Goal: Information Seeking & Learning: Learn about a topic

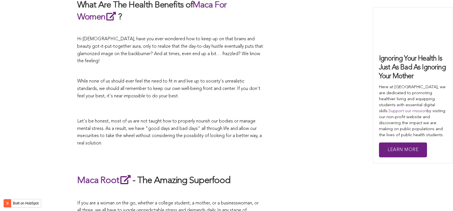
scroll to position [1626, 0]
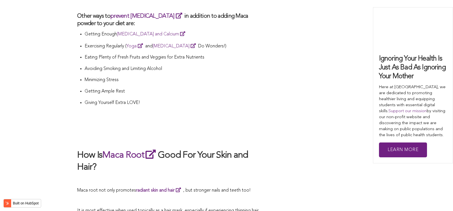
click at [231, 118] on p at bounding box center [170, 122] width 186 height 8
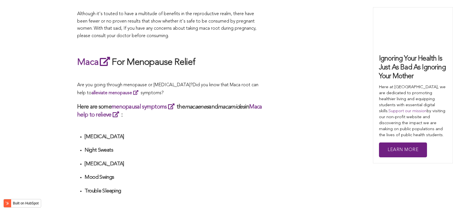
scroll to position [1924, 0]
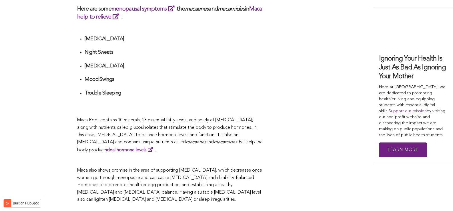
scroll to position [1150, 0]
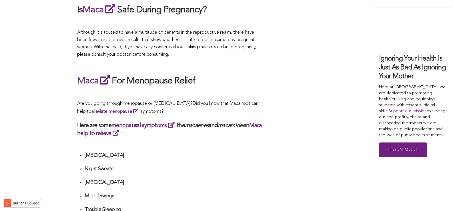
click at [257, 106] on p "Are you going through menopause or [MEDICAL_DATA]? Did you know that Maca root …" at bounding box center [170, 107] width 186 height 15
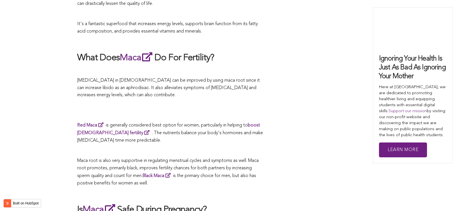
scroll to position [1300, 0]
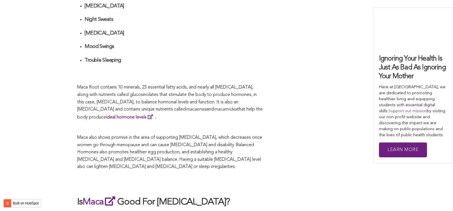
click at [155, 106] on p "Maca Root contains 10 minerals, 23 essential fatty acids, and nearly all [MEDIC…" at bounding box center [170, 102] width 186 height 37
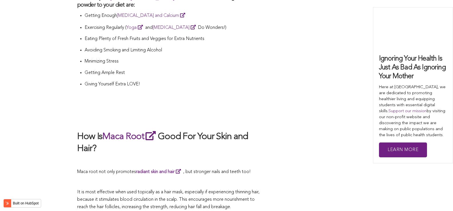
click at [226, 113] on h2 at bounding box center [170, 119] width 186 height 12
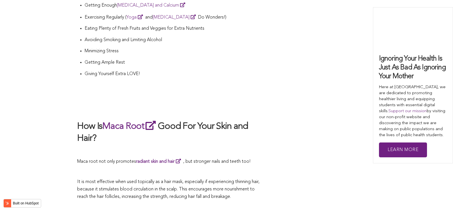
click at [186, 120] on h2 "How Is Maca Root Good For Your Skin and Hair?" at bounding box center [170, 132] width 186 height 25
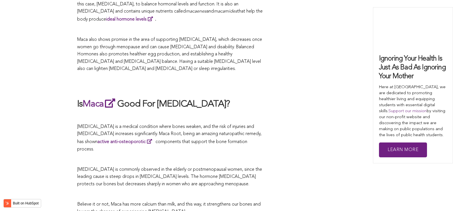
scroll to position [1039, 0]
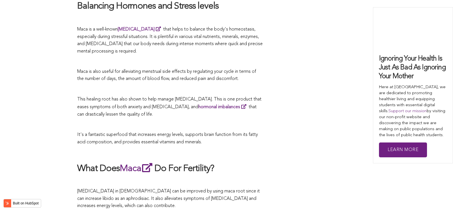
scroll to position [1586, 0]
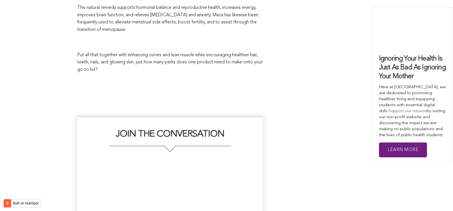
scroll to position [1302, 0]
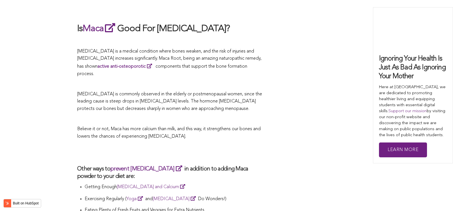
scroll to position [1502, 0]
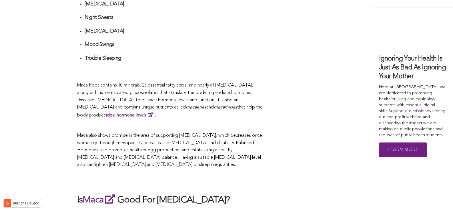
scroll to position [1049, 0]
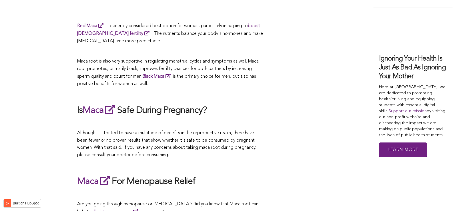
click at [204, 106] on h2 "Is Maca Safe During Pregnancy?" at bounding box center [170, 110] width 186 height 13
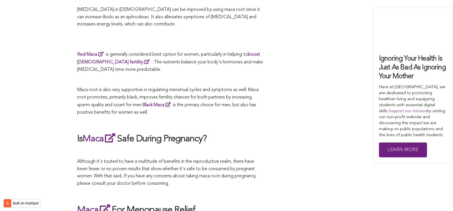
scroll to position [964, 0]
